Goal: Register for event/course

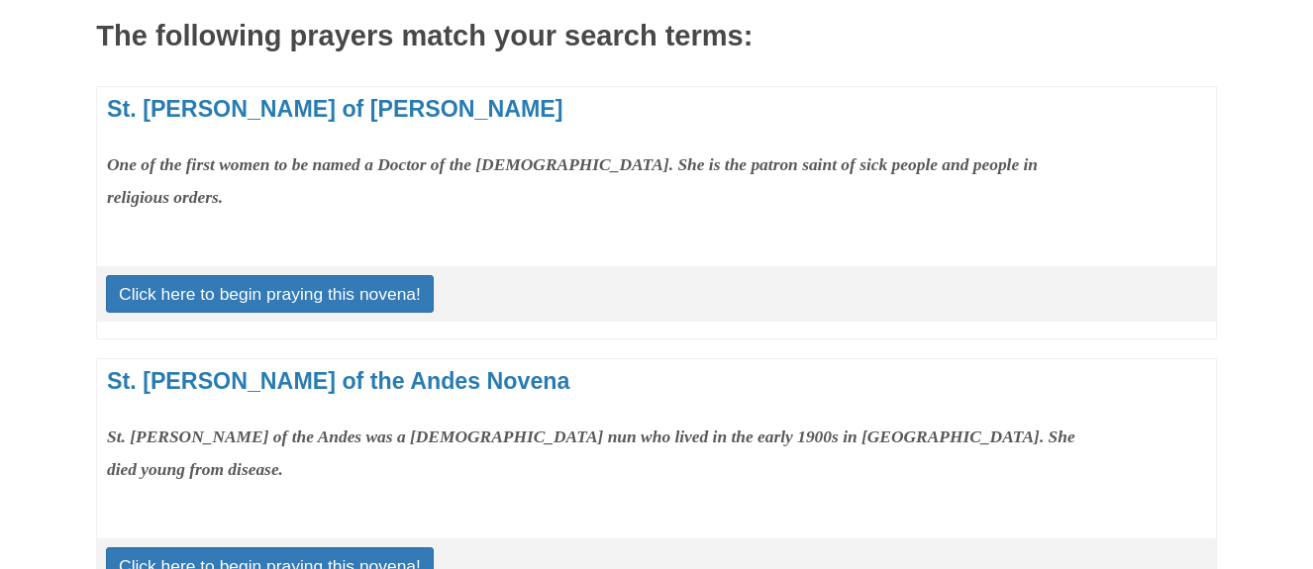
scroll to position [299, 0]
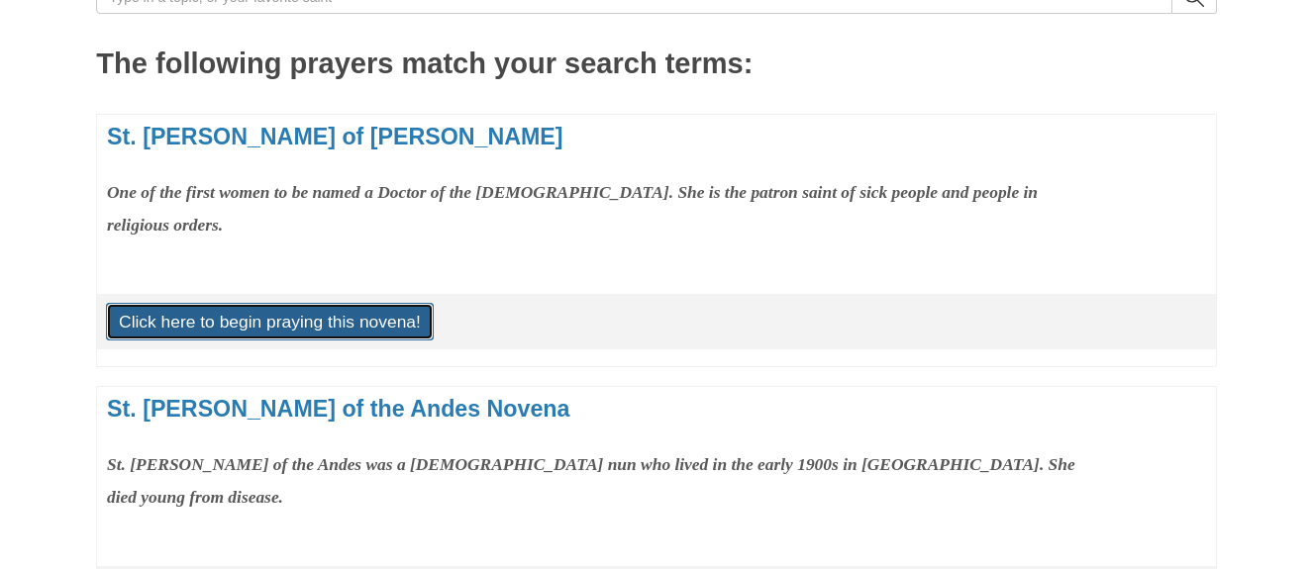
click at [250, 313] on link "Click here to begin praying this novena!" at bounding box center [270, 322] width 328 height 38
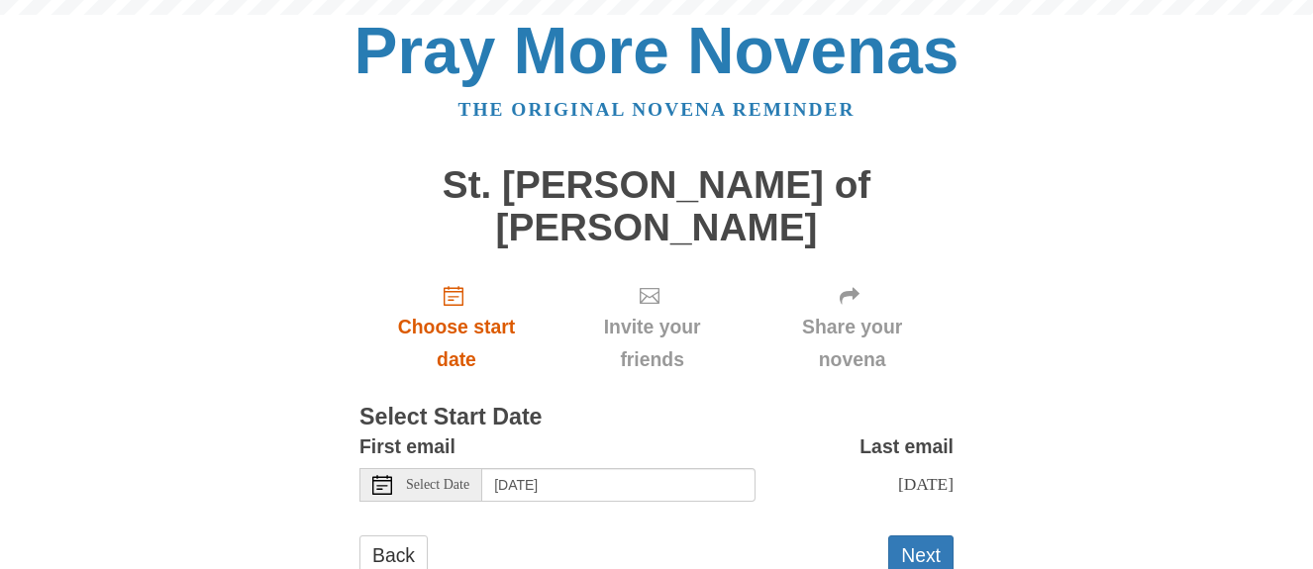
scroll to position [22, 0]
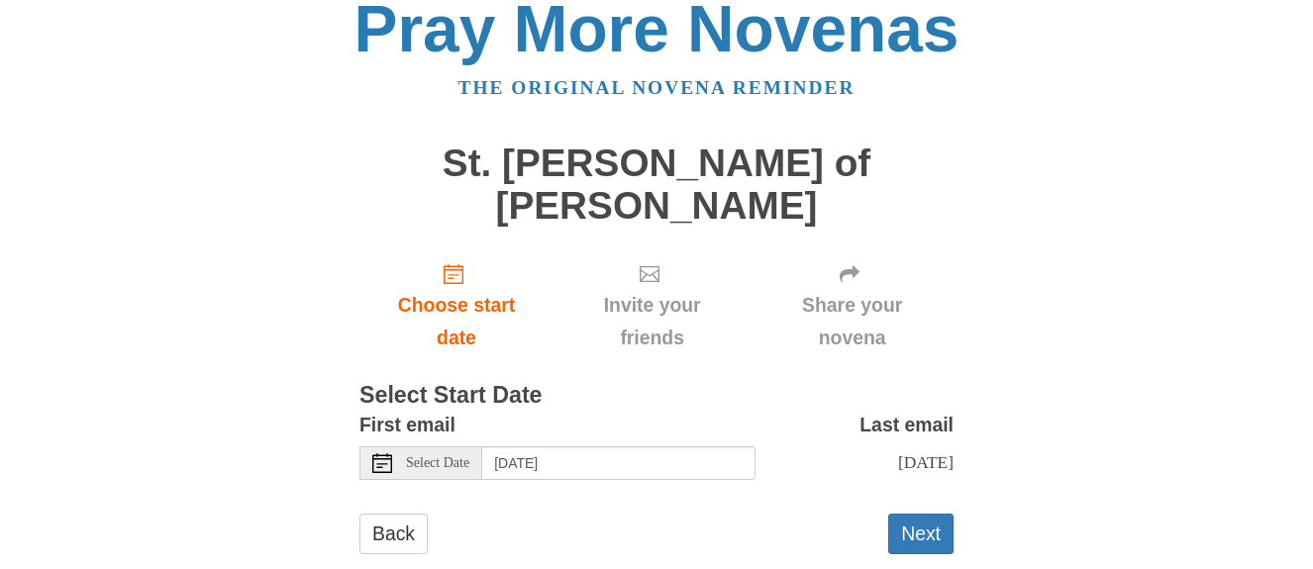
click at [380, 453] on icon at bounding box center [382, 463] width 20 height 20
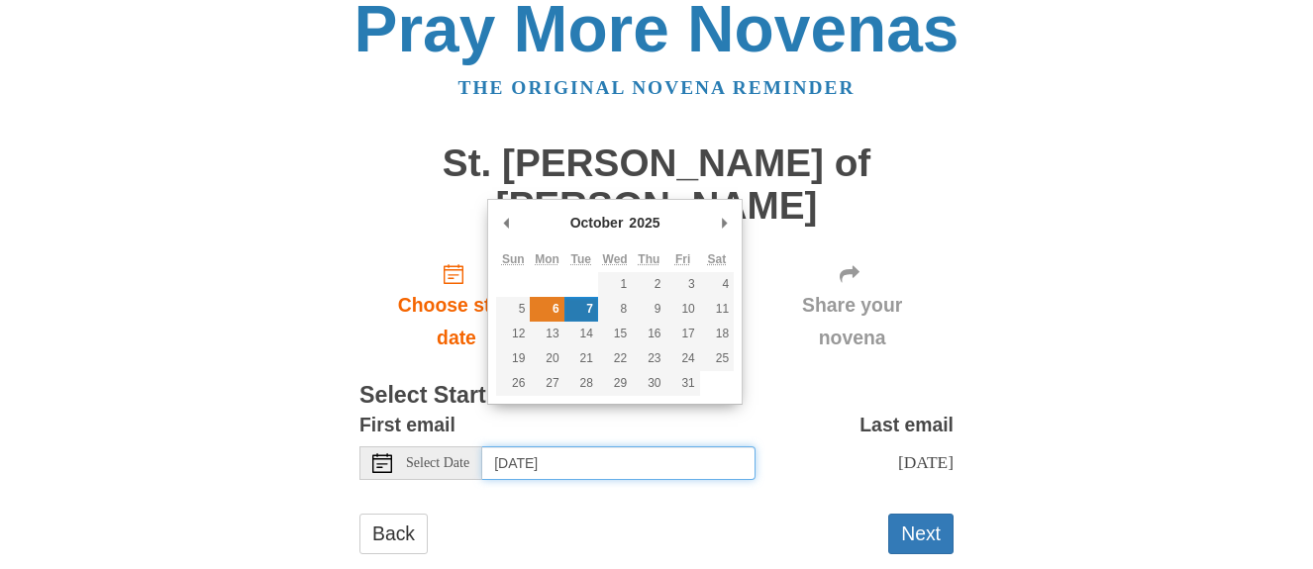
type input "Monday, October 6th"
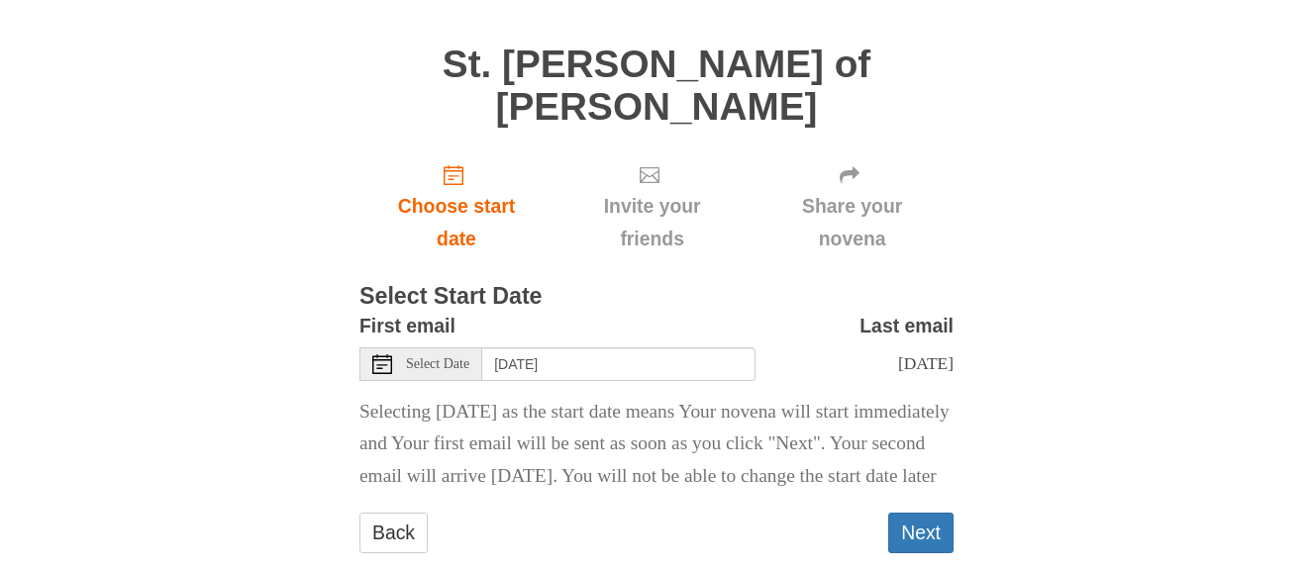
scroll to position [152, 0]
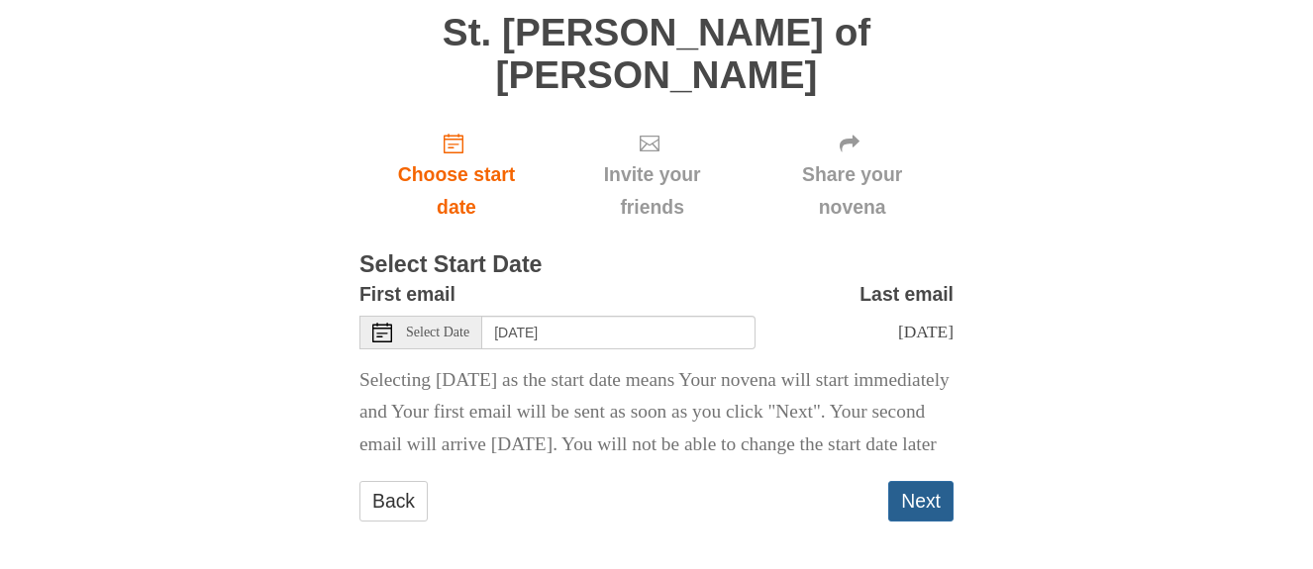
click at [927, 492] on button "Next" at bounding box center [920, 501] width 65 height 41
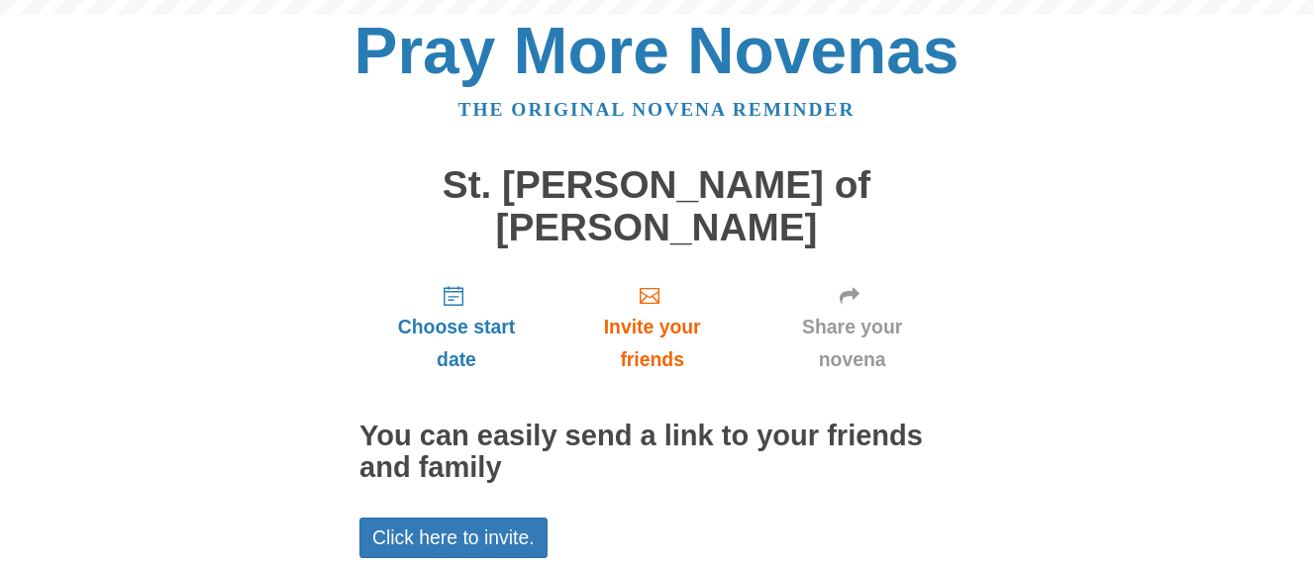
scroll to position [136, 0]
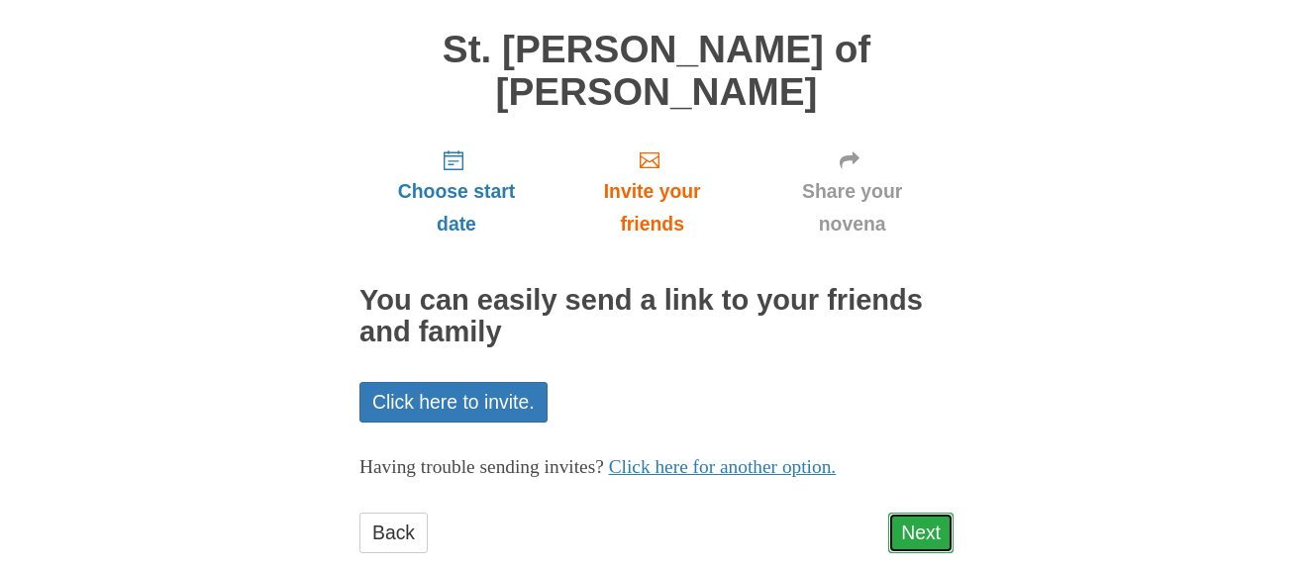
click at [929, 513] on link "Next" at bounding box center [920, 533] width 65 height 41
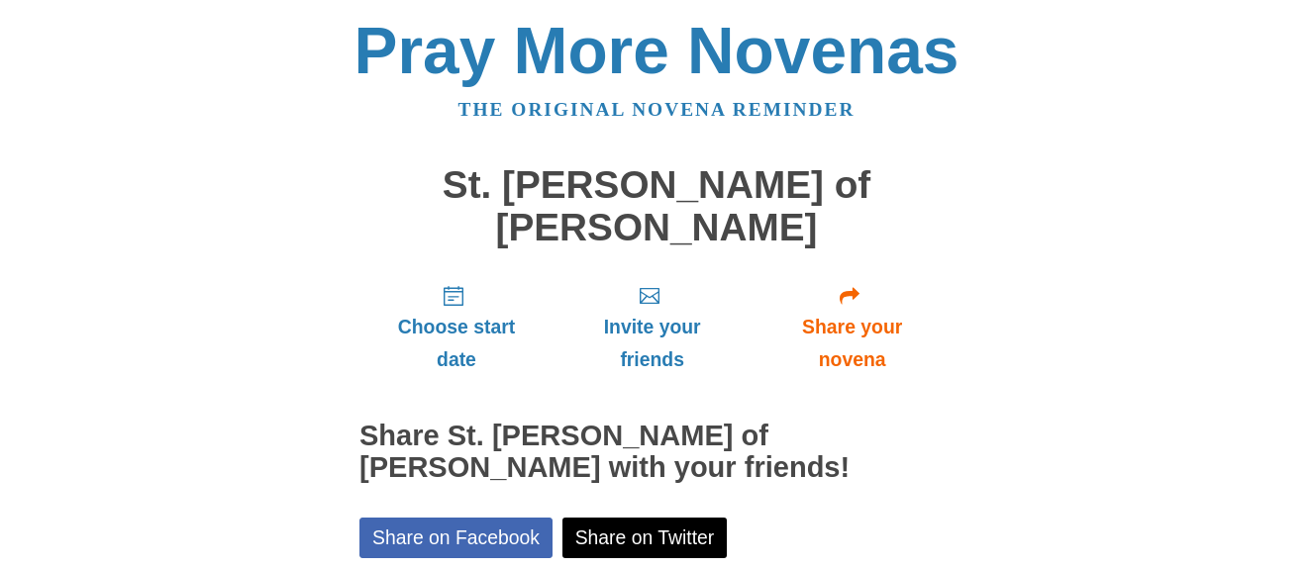
scroll to position [226, 0]
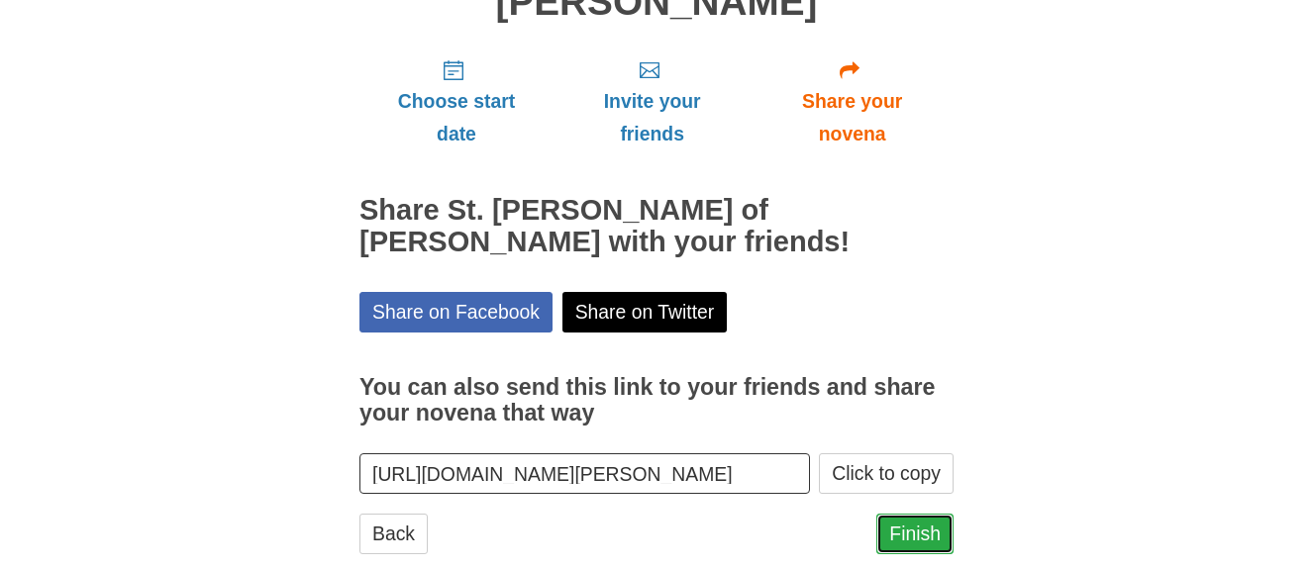
click at [897, 514] on link "Finish" at bounding box center [914, 534] width 77 height 41
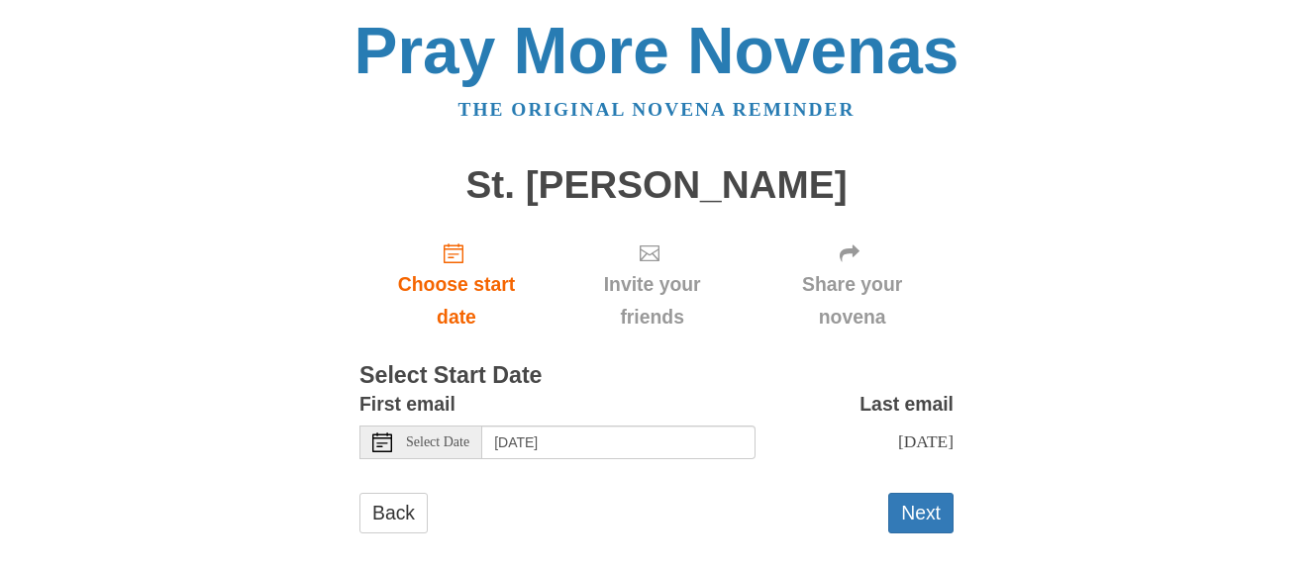
scroll to position [22, 0]
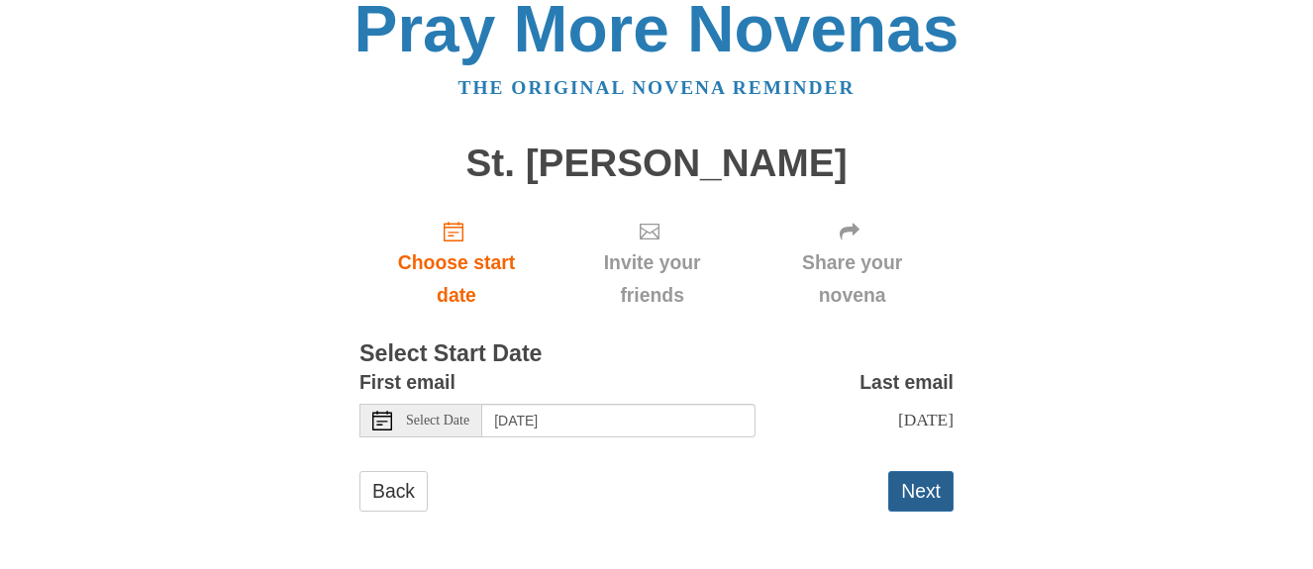
click at [900, 495] on button "Next" at bounding box center [920, 491] width 65 height 41
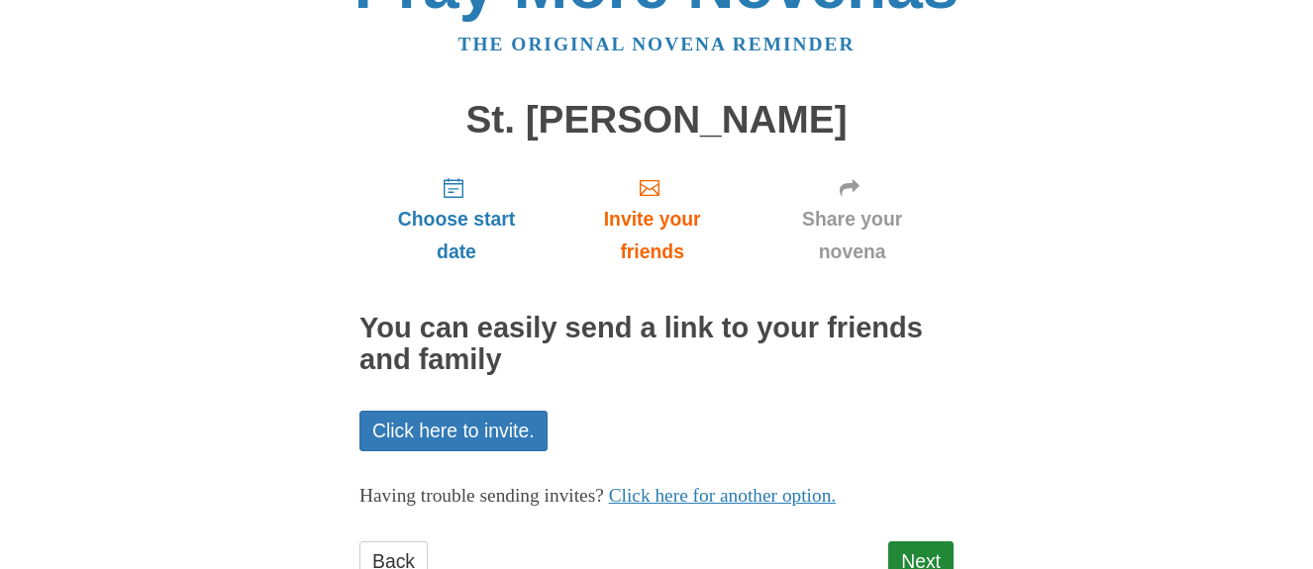
scroll to position [136, 0]
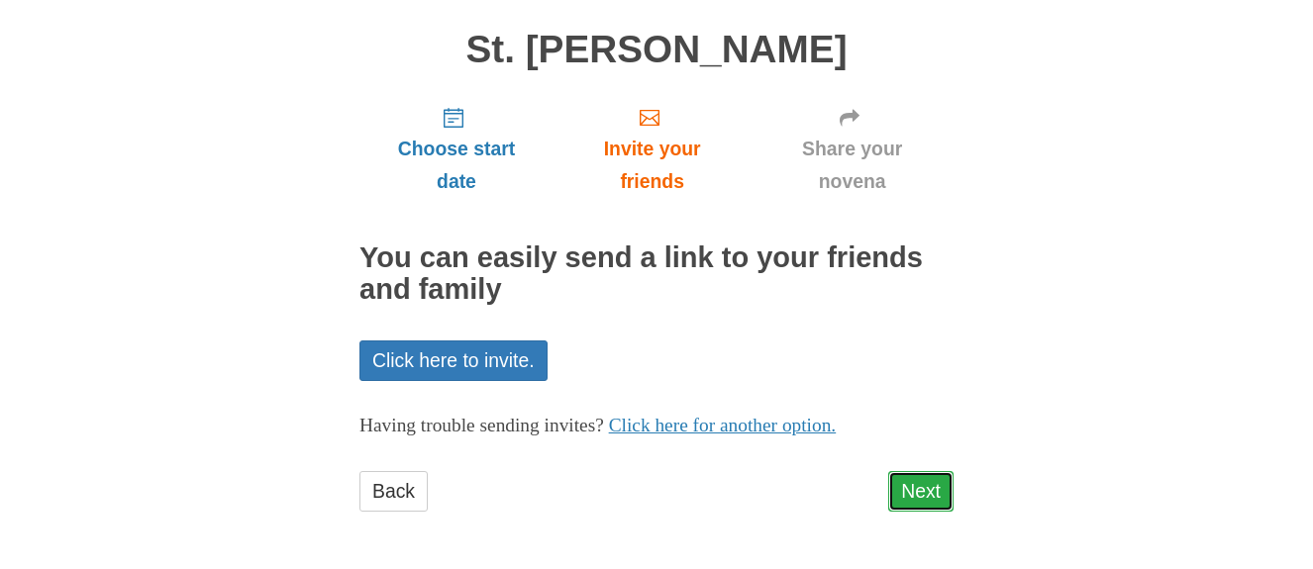
click at [927, 500] on link "Next" at bounding box center [920, 491] width 65 height 41
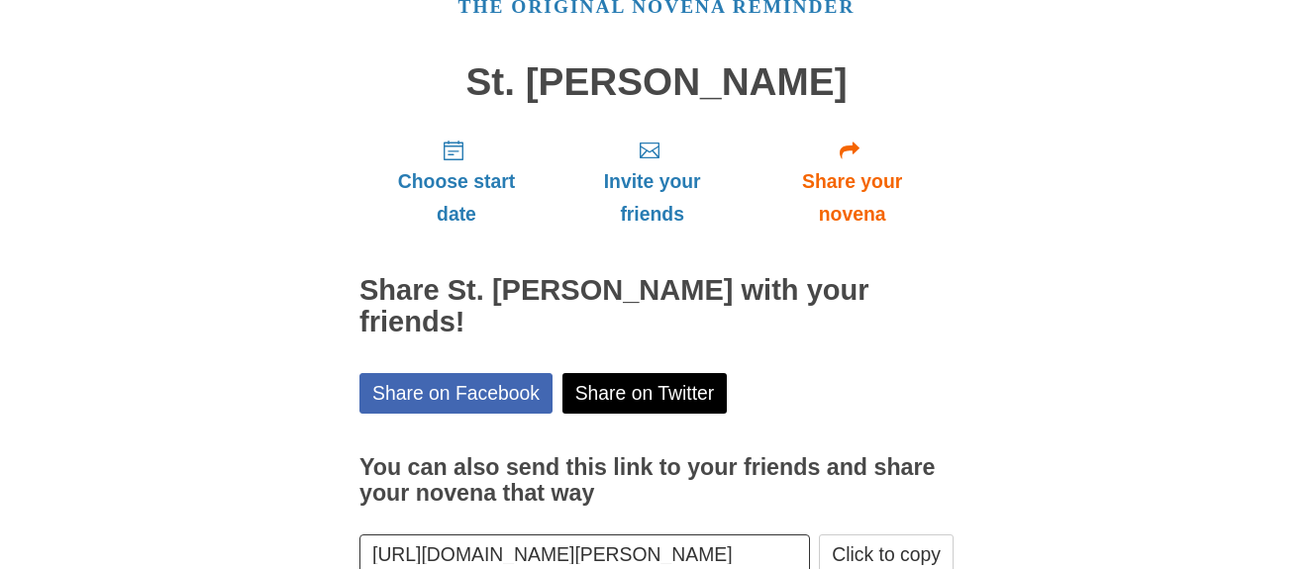
scroll to position [194, 0]
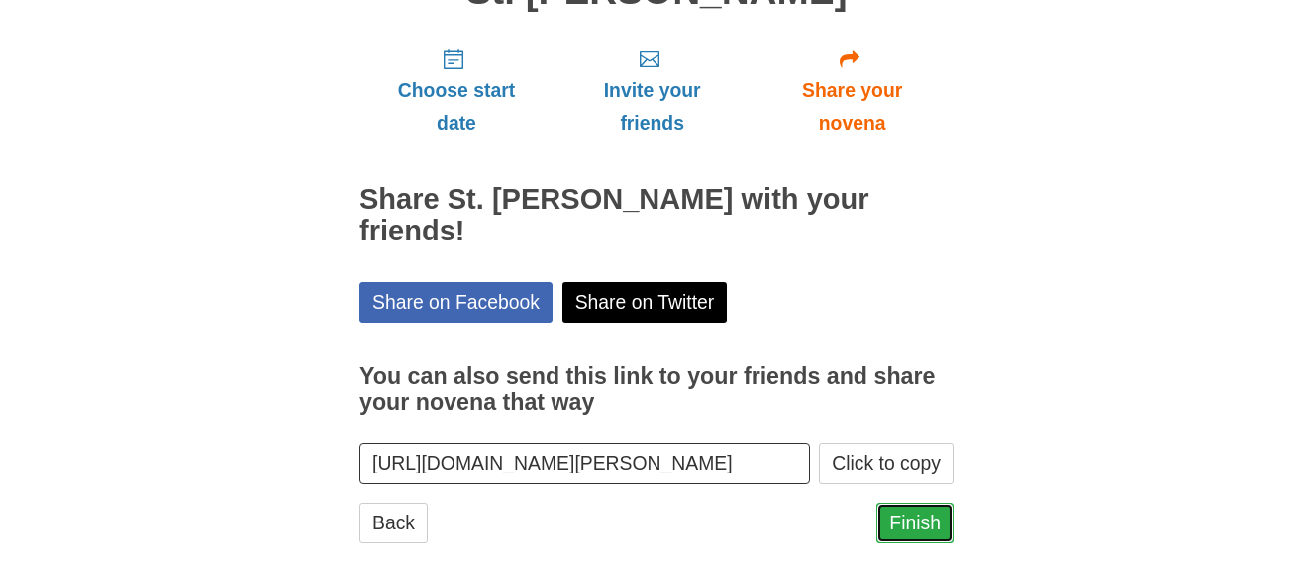
click at [926, 503] on link "Finish" at bounding box center [914, 523] width 77 height 41
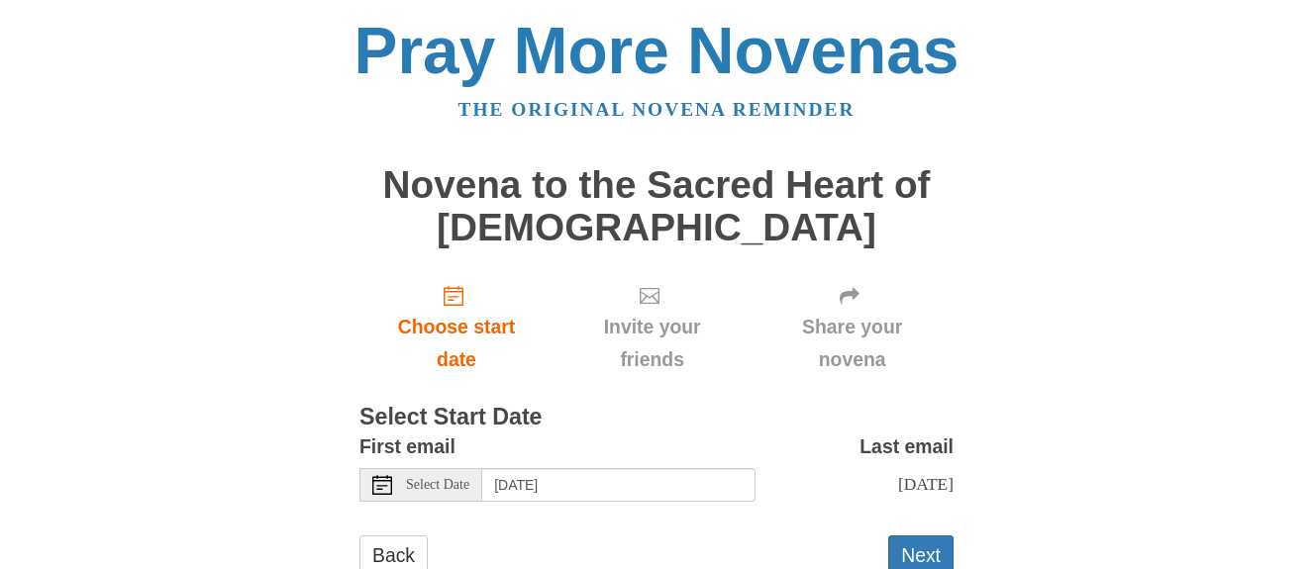
scroll to position [64, 0]
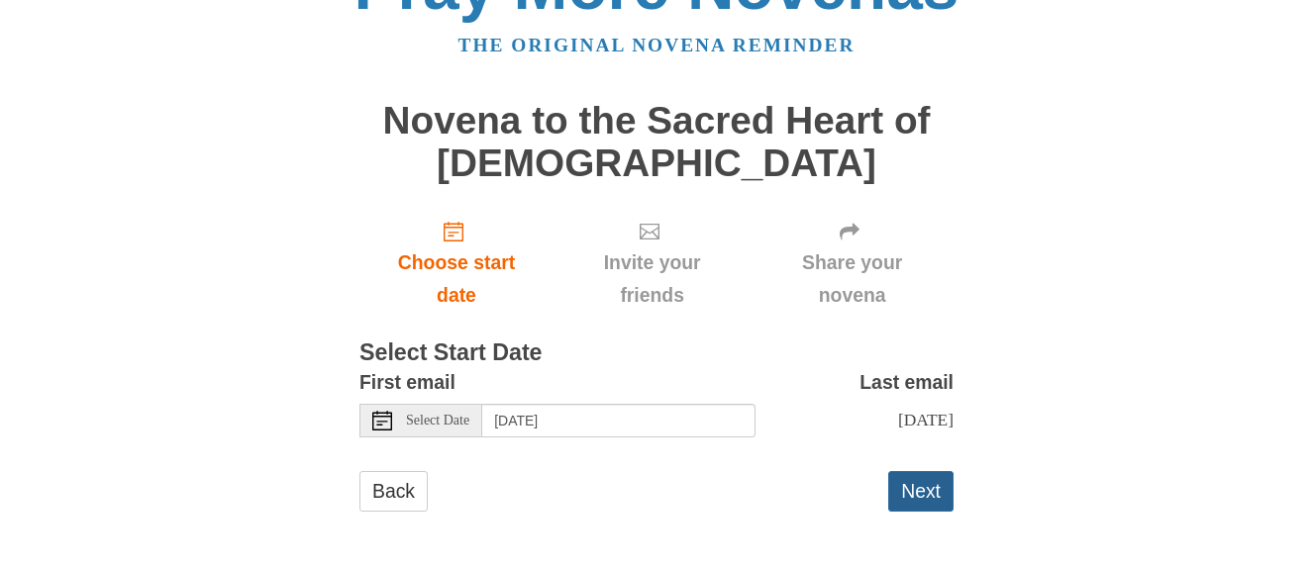
click at [915, 491] on button "Next" at bounding box center [920, 491] width 65 height 41
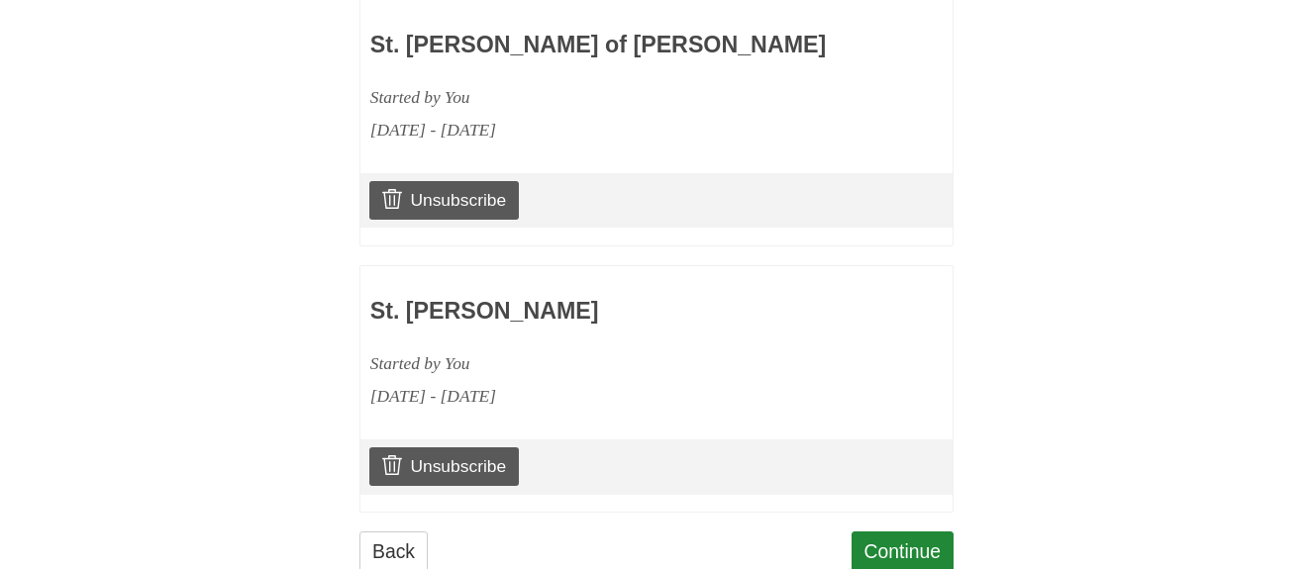
scroll to position [1050, 0]
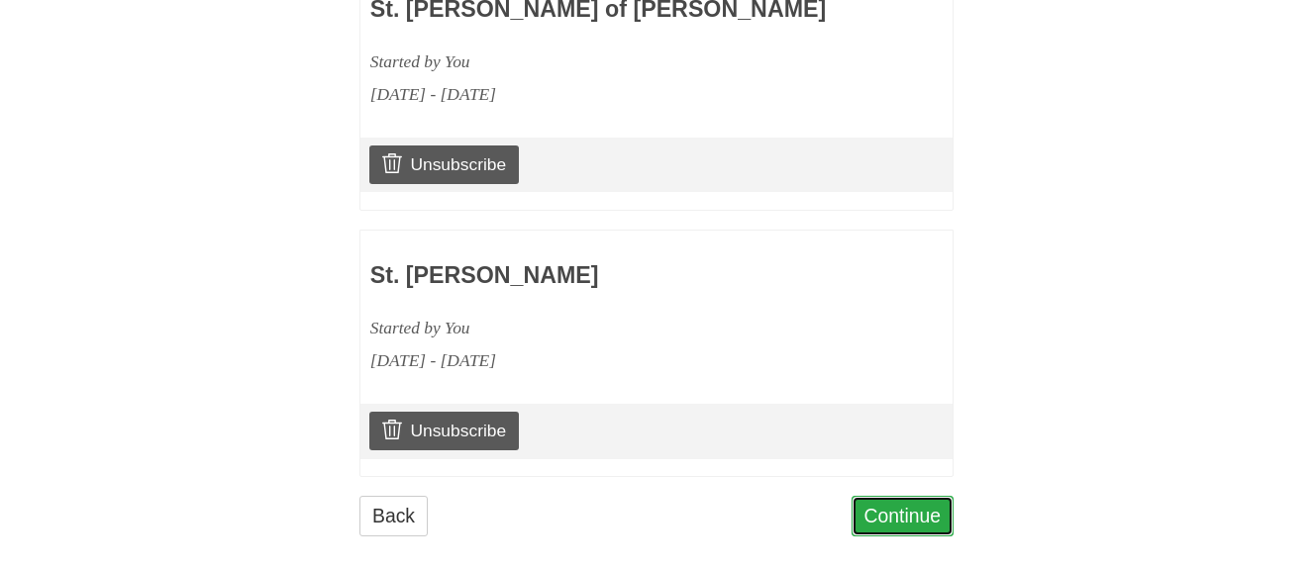
click at [905, 505] on link "Continue" at bounding box center [902, 516] width 103 height 41
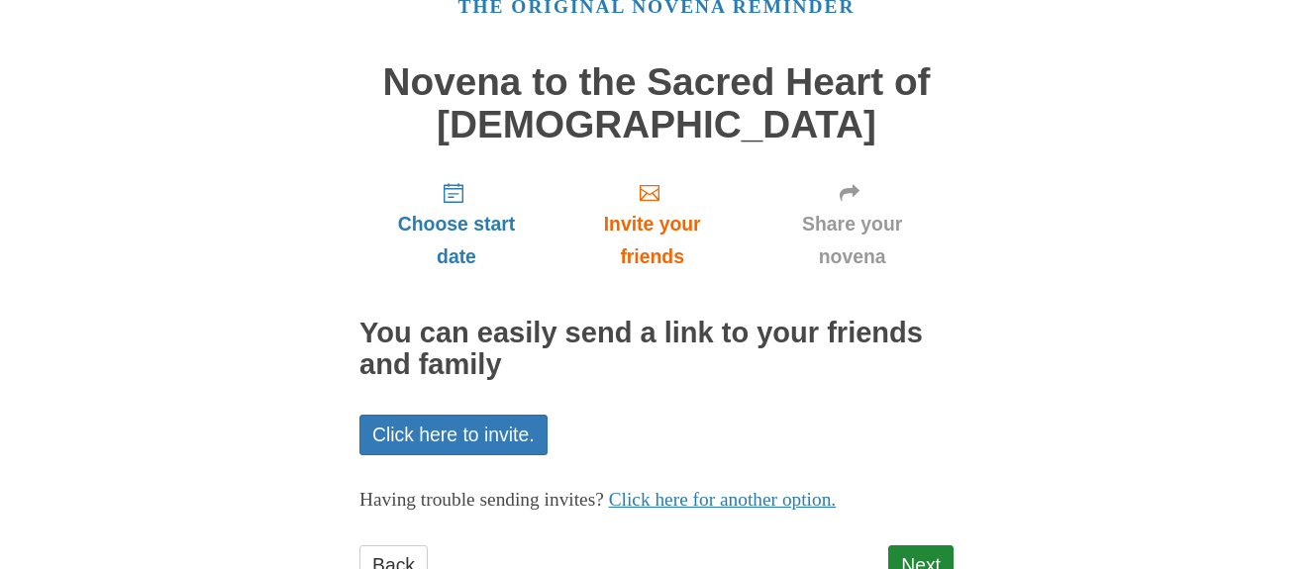
scroll to position [177, 0]
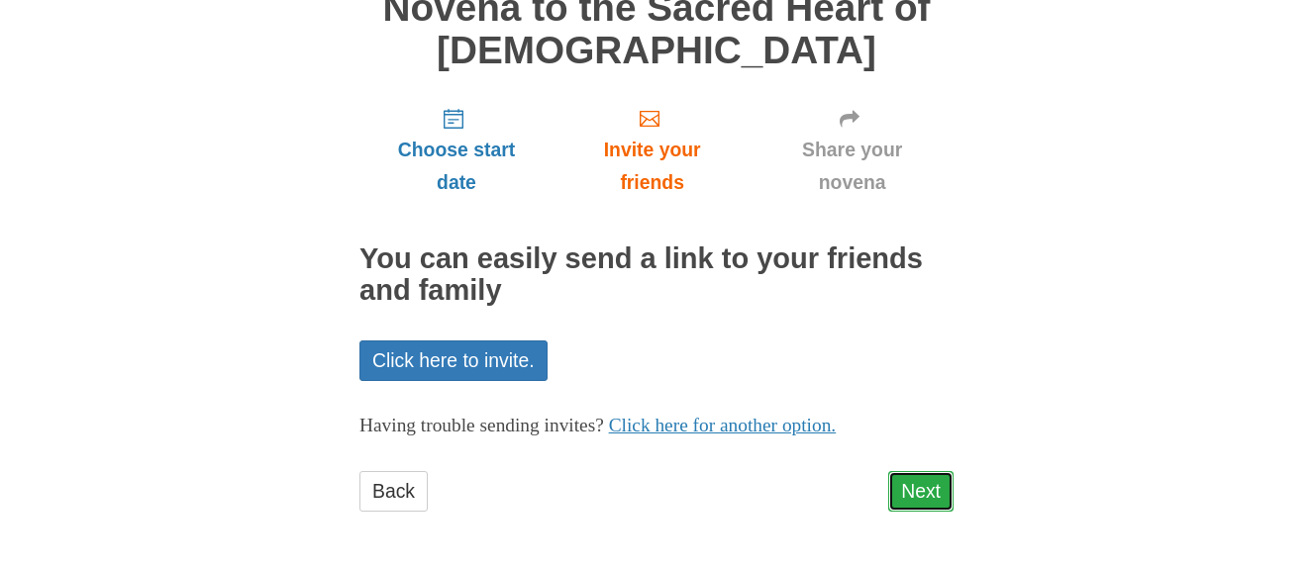
click at [922, 497] on link "Next" at bounding box center [920, 491] width 65 height 41
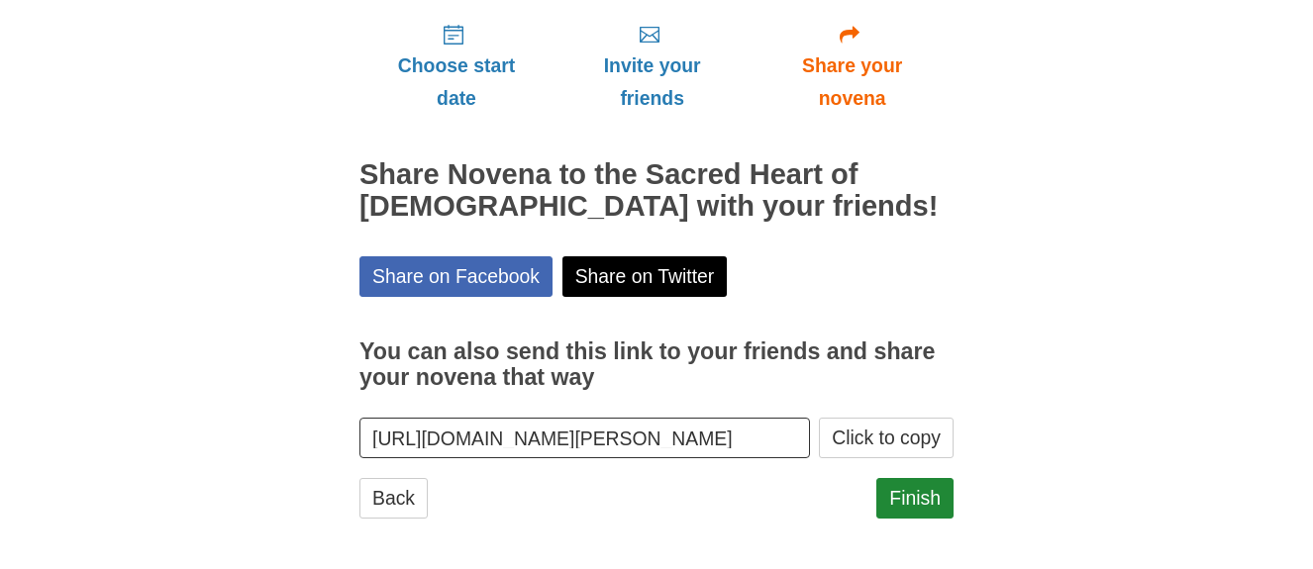
scroll to position [268, 0]
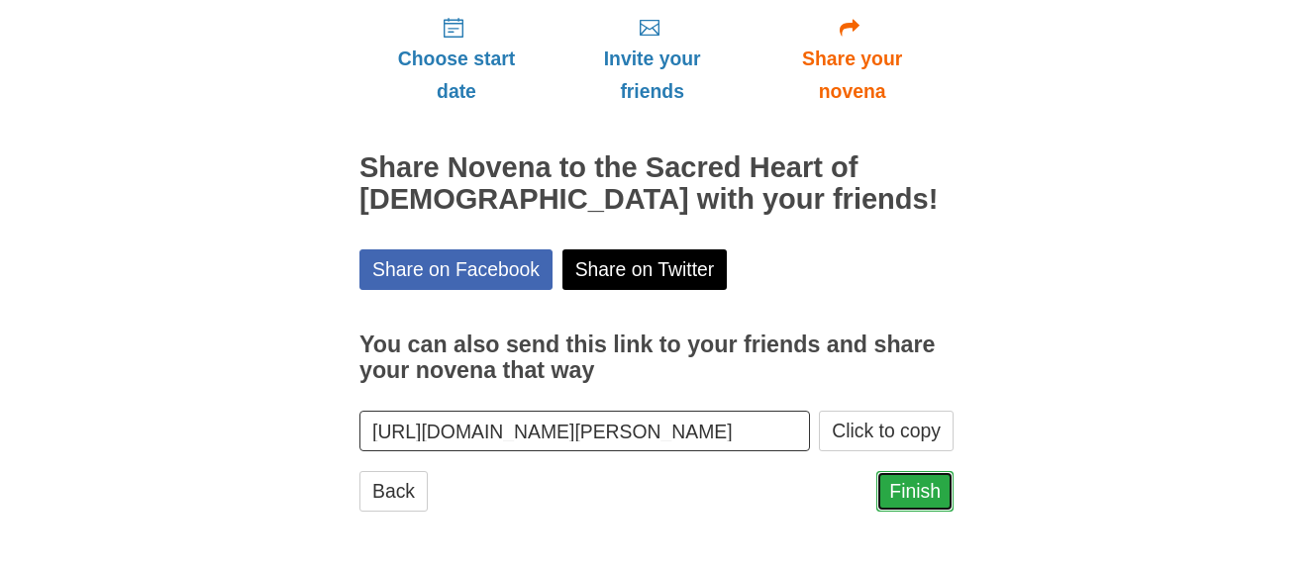
click at [929, 472] on link "Finish" at bounding box center [914, 491] width 77 height 41
